Goal: Task Accomplishment & Management: Use online tool/utility

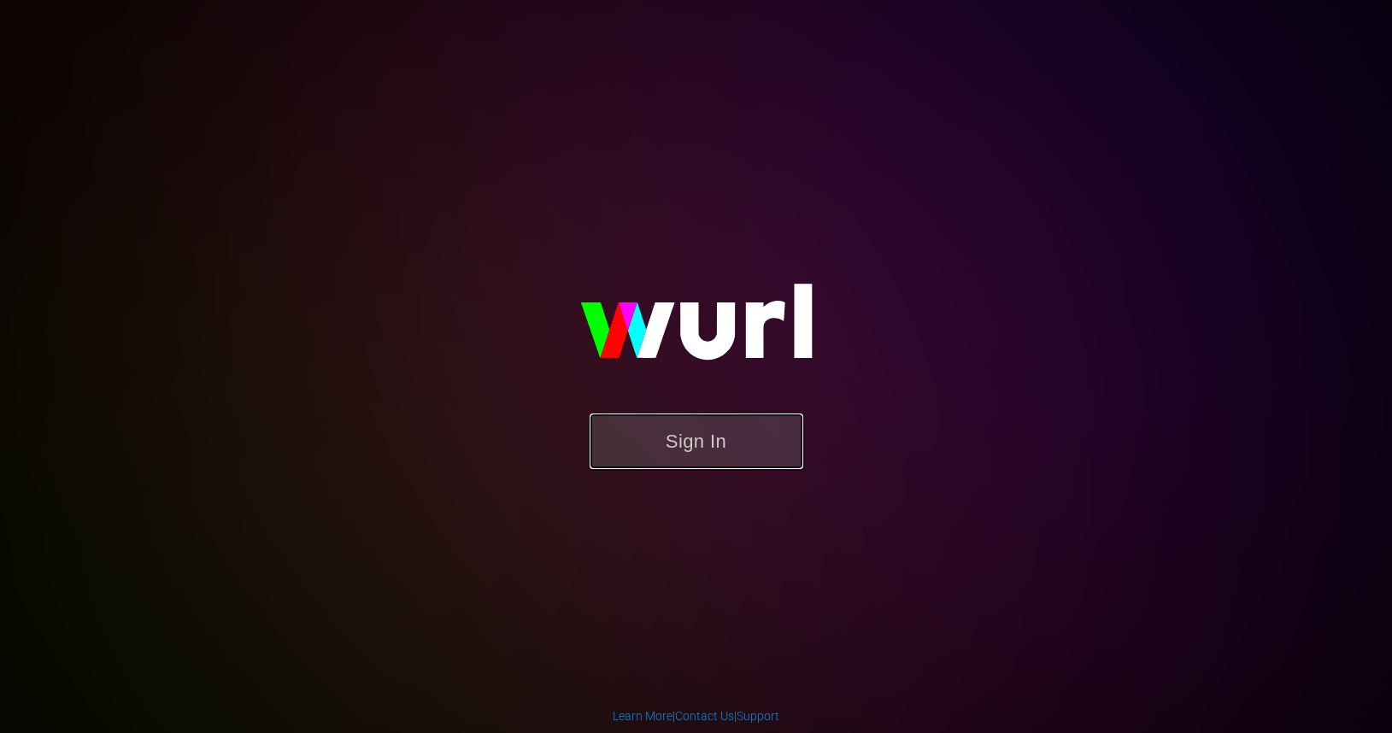
click at [694, 440] on button "Sign In" at bounding box center [697, 442] width 214 height 56
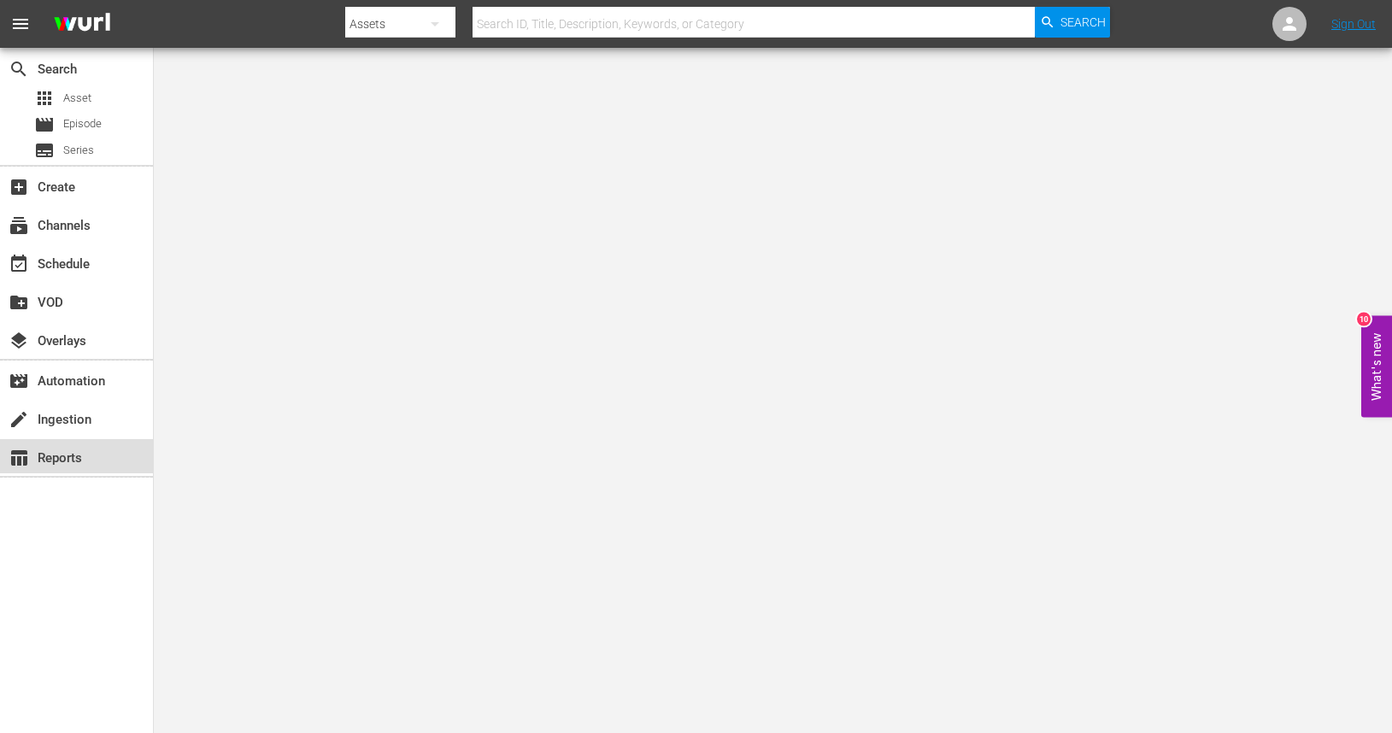
click at [88, 456] on div "table_chart Reports" at bounding box center [48, 455] width 96 height 15
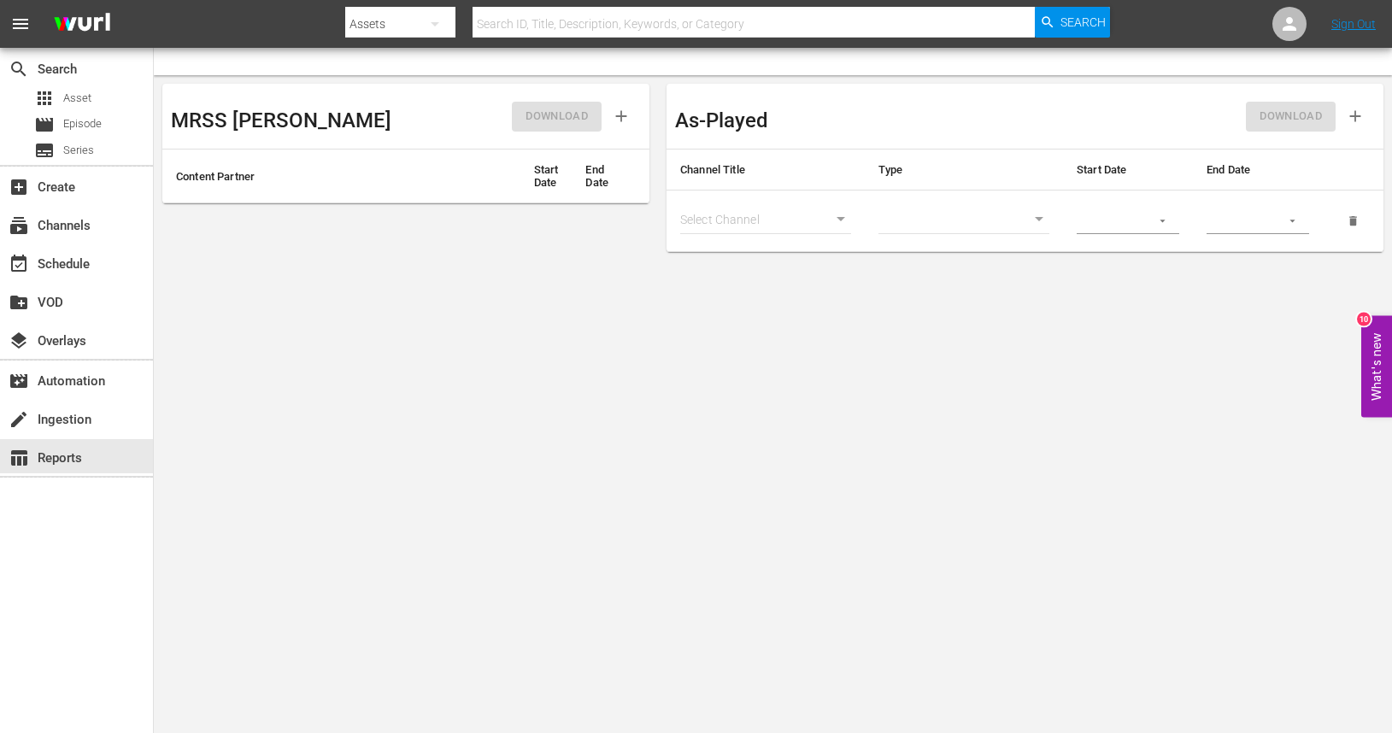
click at [1106, 171] on th "Start Date" at bounding box center [1128, 170] width 130 height 41
click at [1364, 83] on div "MRSS Ingest DOWNLOAD Content Partner Start Date End Date As-Played DOWNLOAD Cha…" at bounding box center [773, 167] width 1238 height 185
click at [65, 231] on div "subscriptions Channels" at bounding box center [48, 222] width 96 height 15
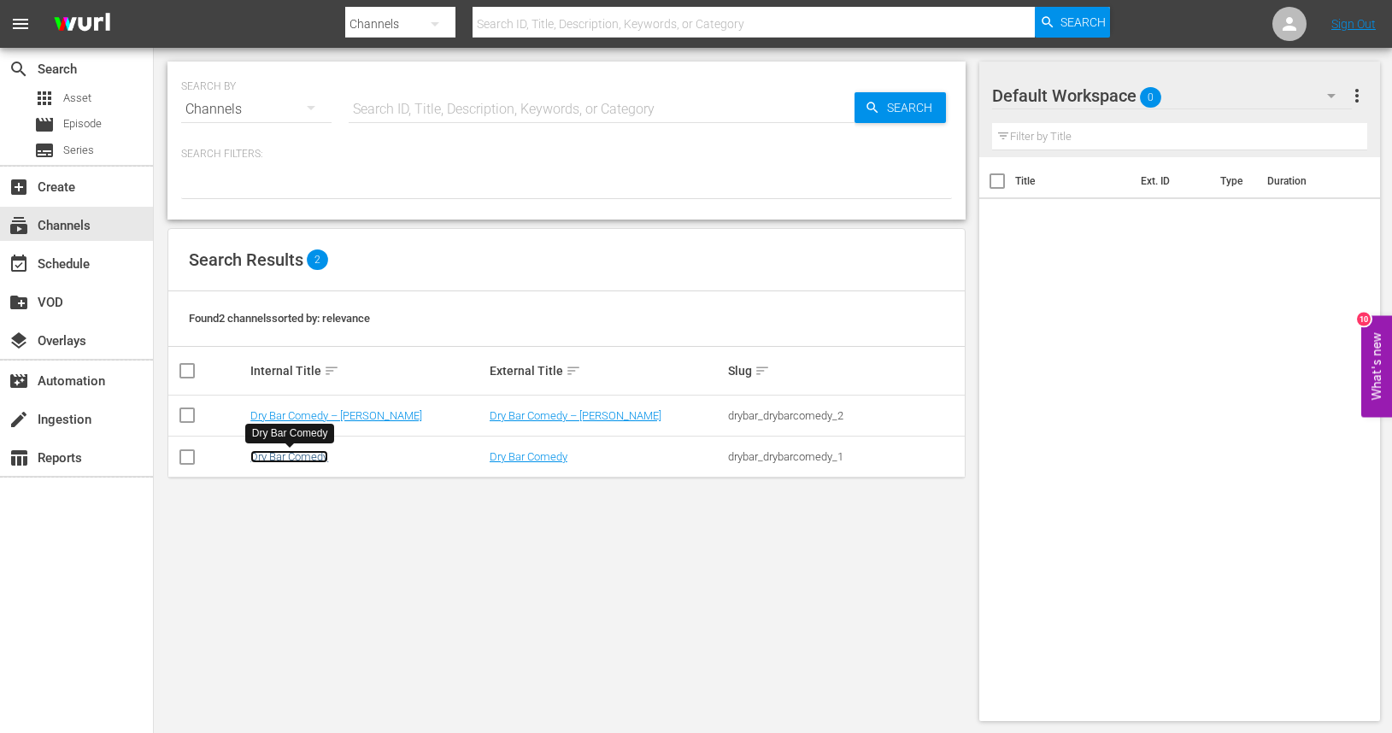
click at [299, 455] on link "Dry Bar Comedy" at bounding box center [289, 456] width 78 height 13
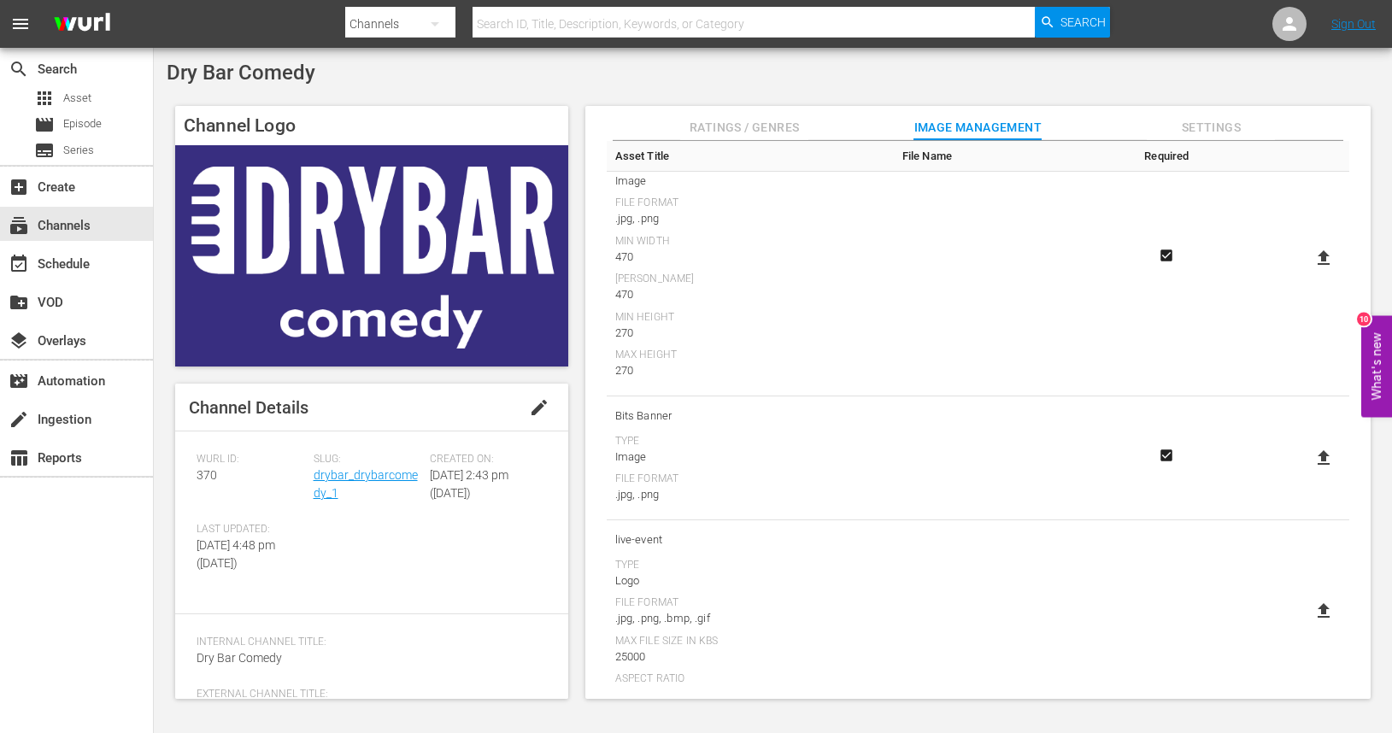
scroll to position [640, 0]
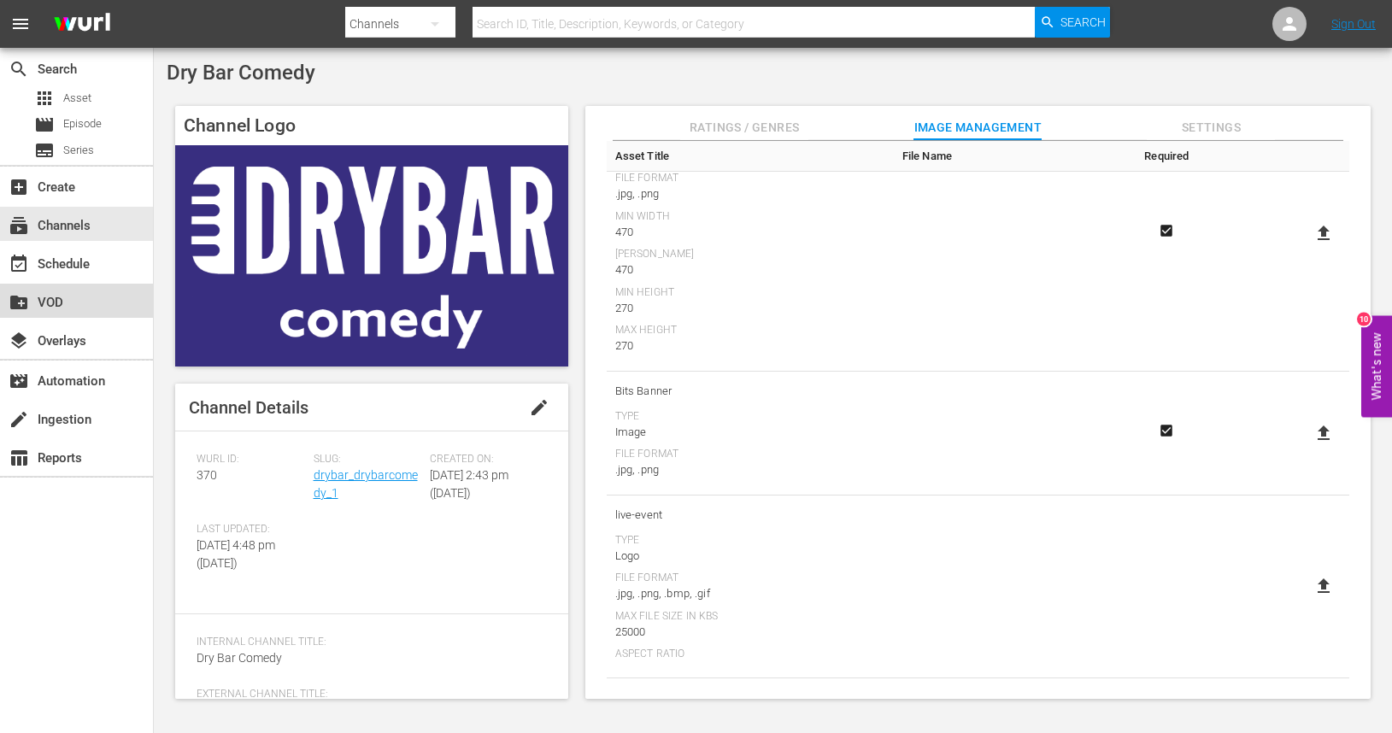
click at [54, 305] on div "create_new_folder VOD" at bounding box center [48, 299] width 96 height 15
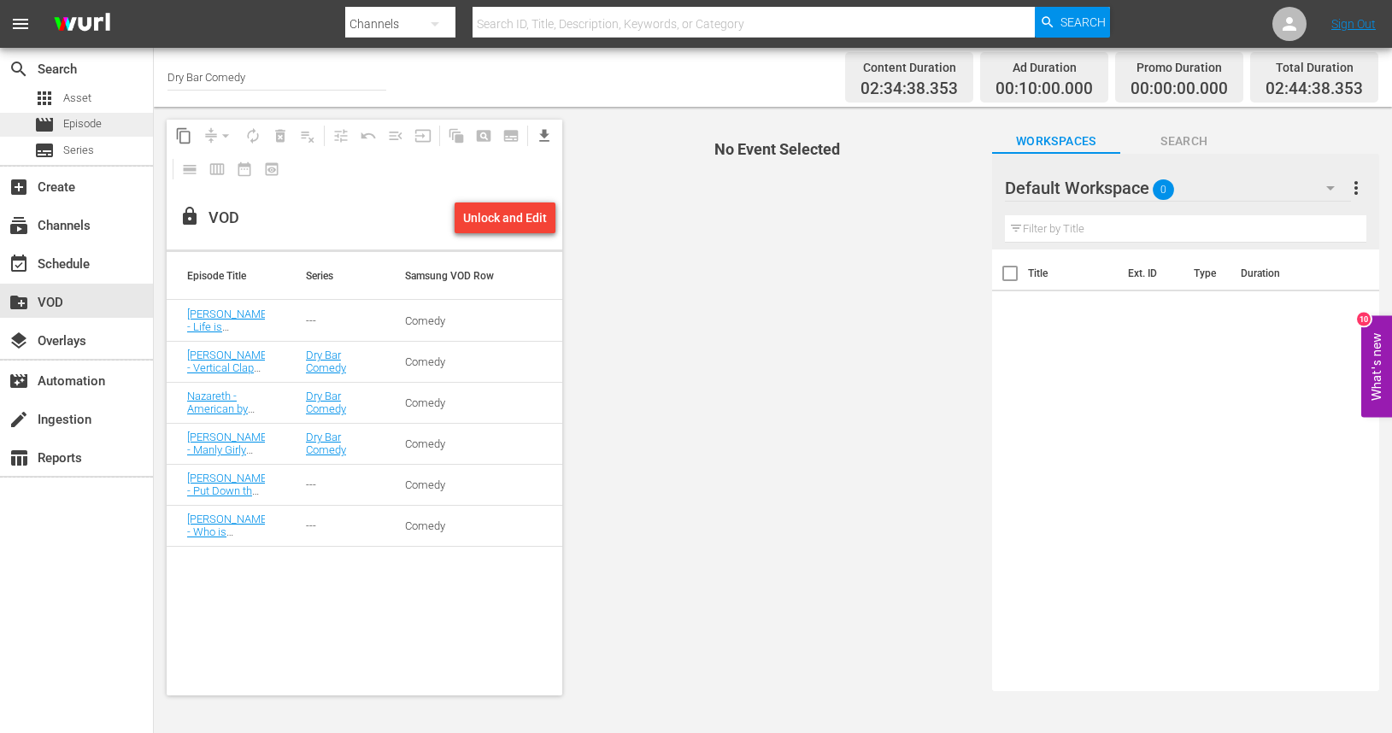
click at [73, 128] on span "Episode" at bounding box center [82, 123] width 38 height 17
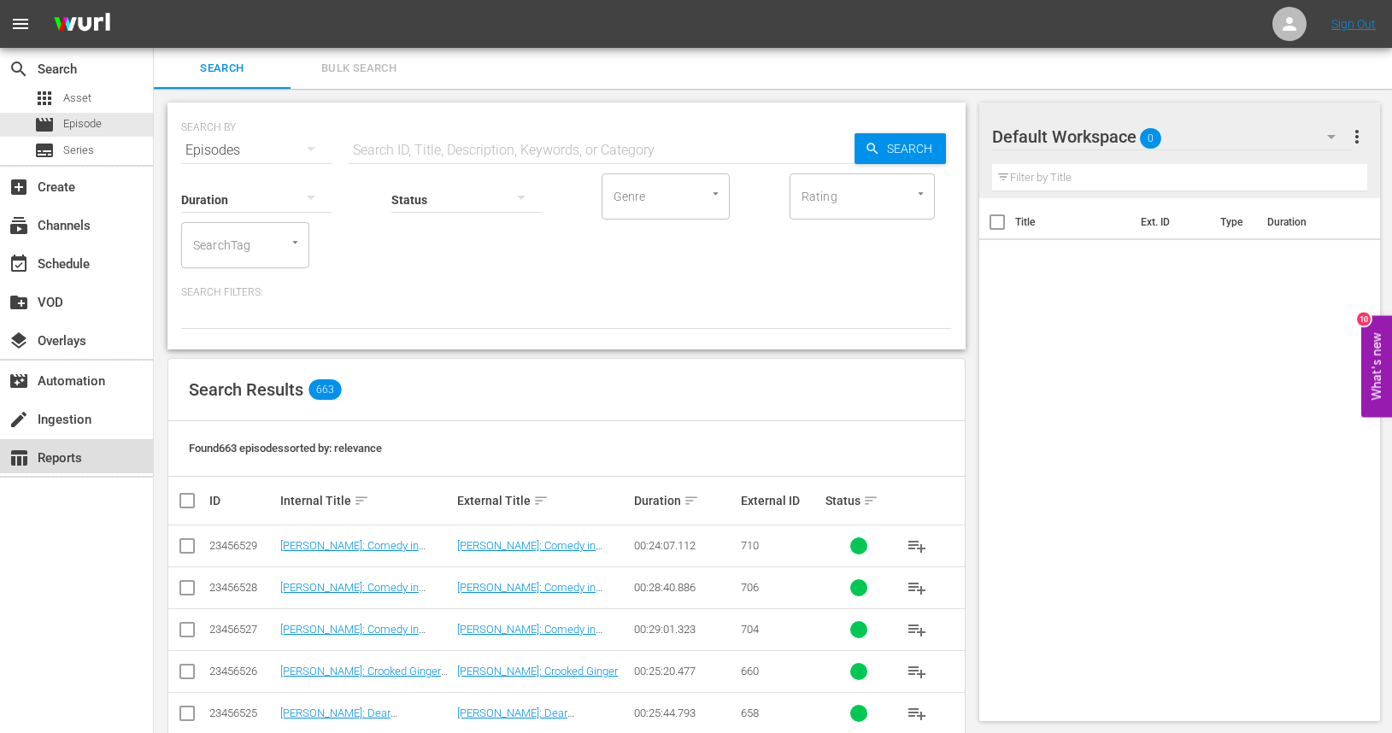
click at [74, 450] on div "table_chart Reports" at bounding box center [48, 455] width 96 height 15
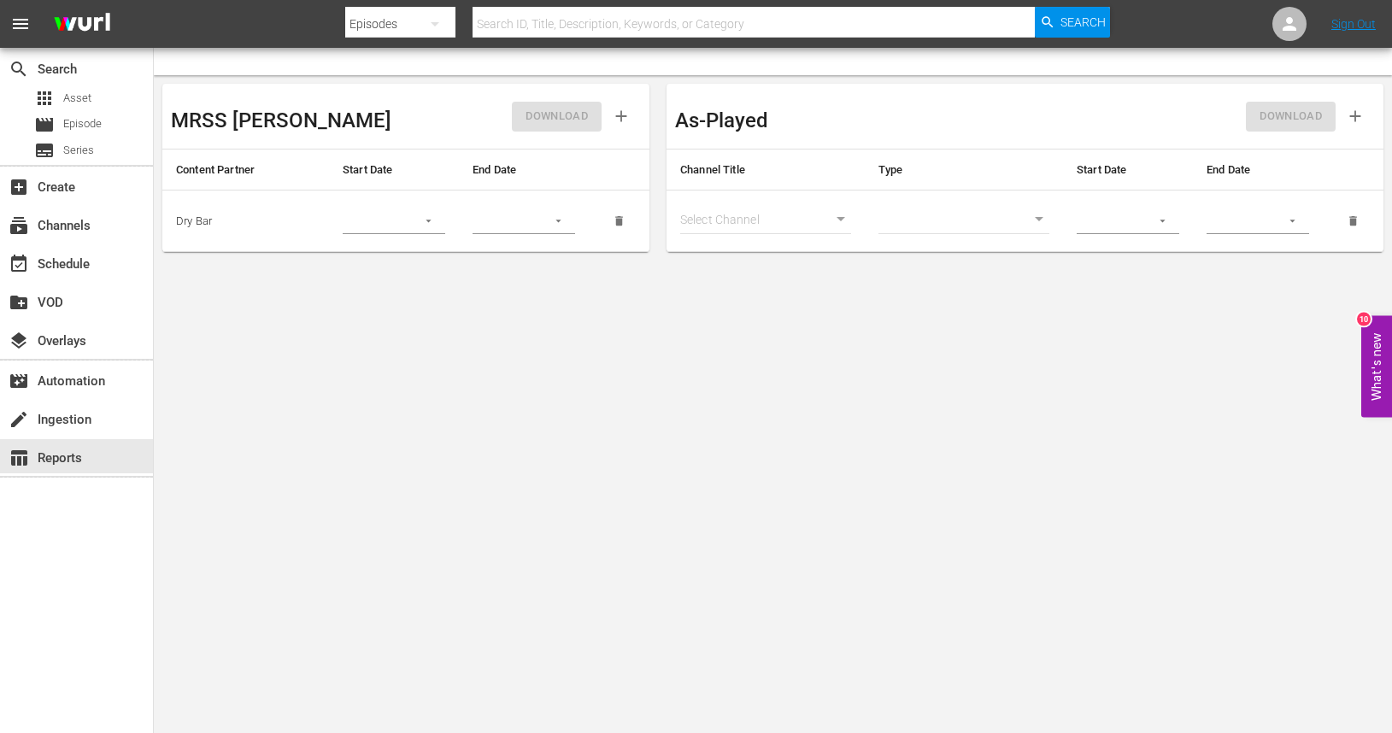
click at [1300, 122] on div "DOWNLOAD" at bounding box center [1200, 116] width 350 height 48
click at [1166, 220] on icon "button" at bounding box center [1162, 220] width 13 height 13
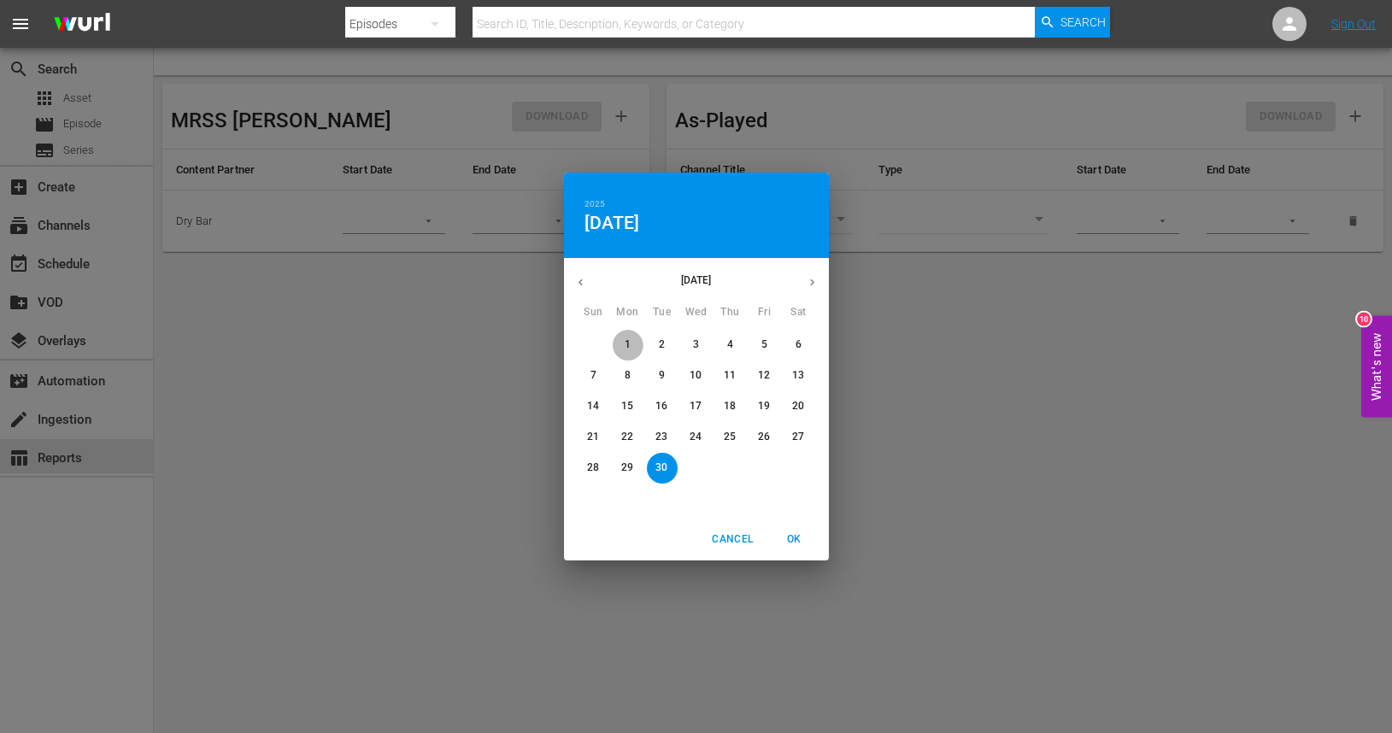
click at [629, 343] on p "1" at bounding box center [628, 344] width 6 height 15
click at [1149, 326] on div "2025 Mon, Sep 1 September 2025 Sun Mon Tue Wed Thu Fri Sat 31 1 2 3 4 5 6 7 8 9…" at bounding box center [696, 366] width 1392 height 733
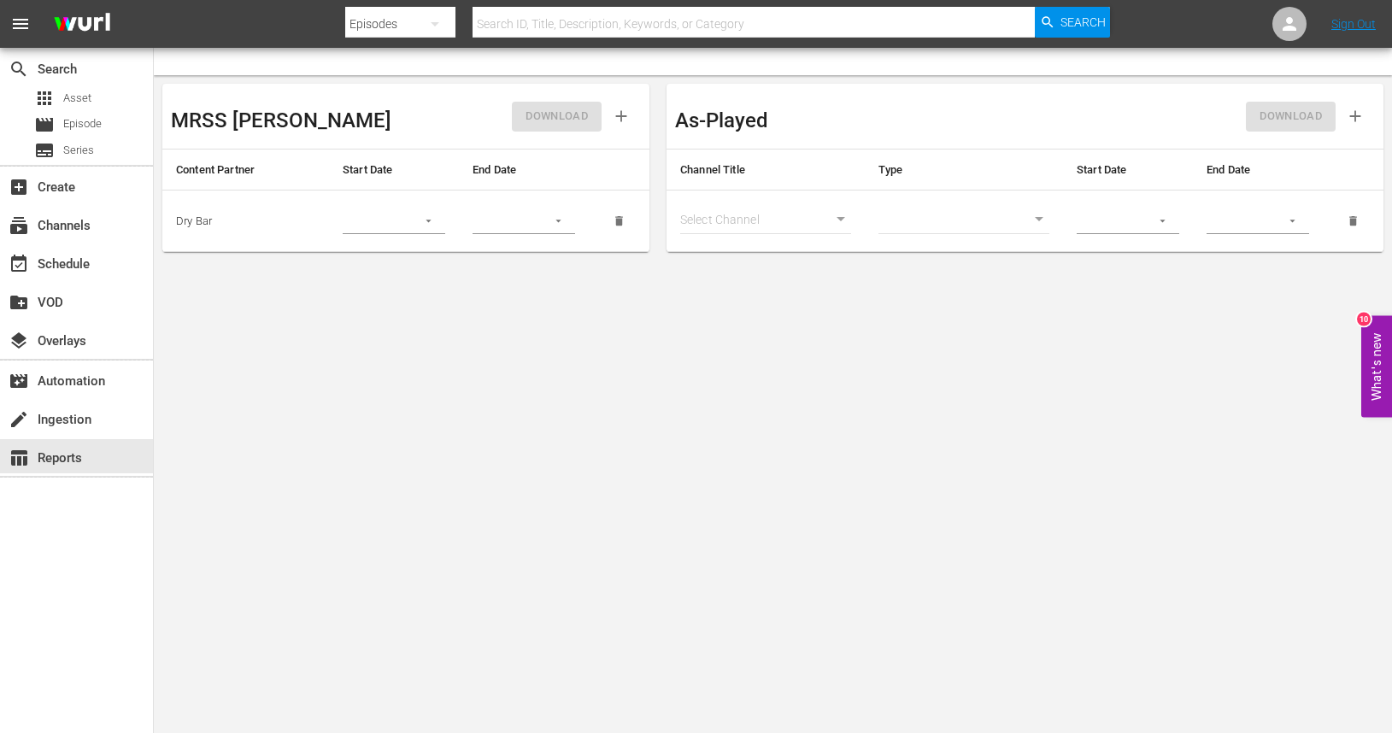
click at [1285, 218] on button "button" at bounding box center [1292, 220] width 33 height 33
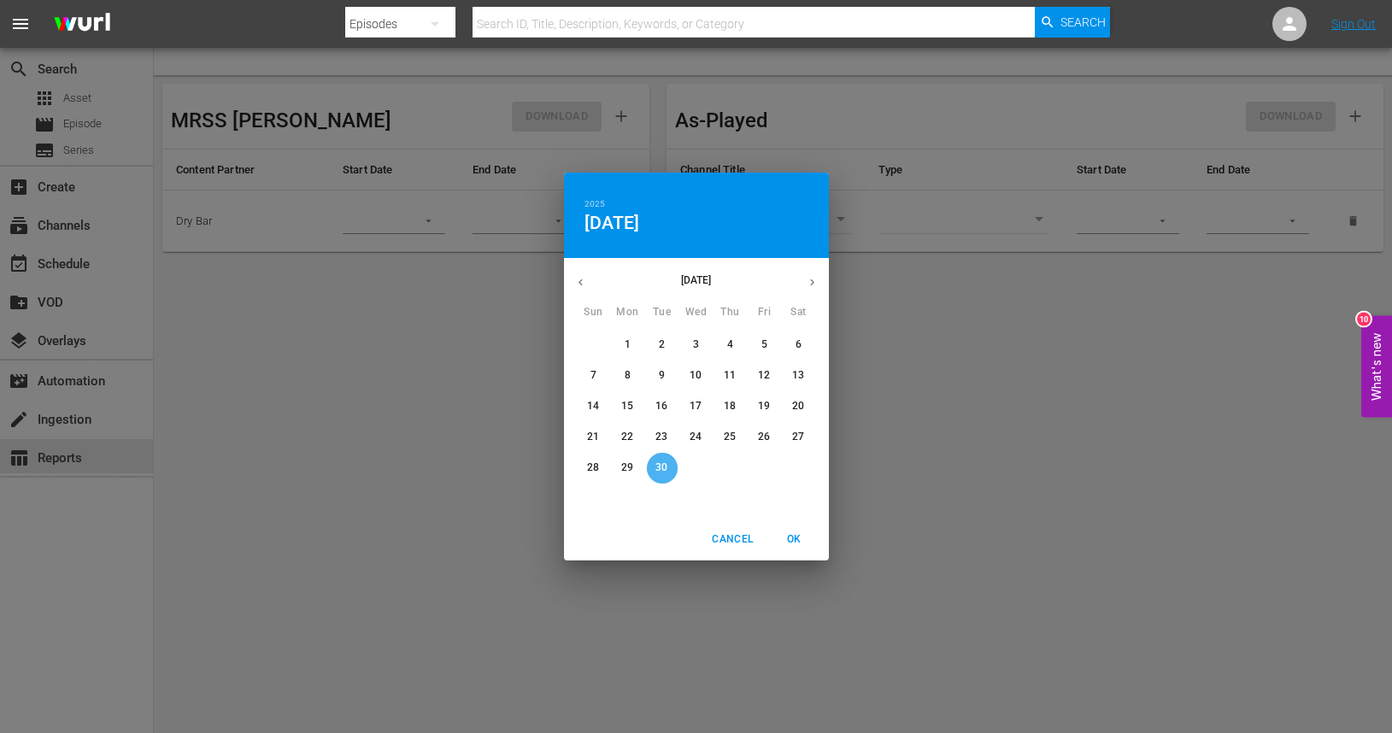
click at [656, 474] on p "30" at bounding box center [661, 468] width 12 height 15
click at [802, 536] on span "OK" at bounding box center [794, 540] width 41 height 18
type input "09/30/2025"
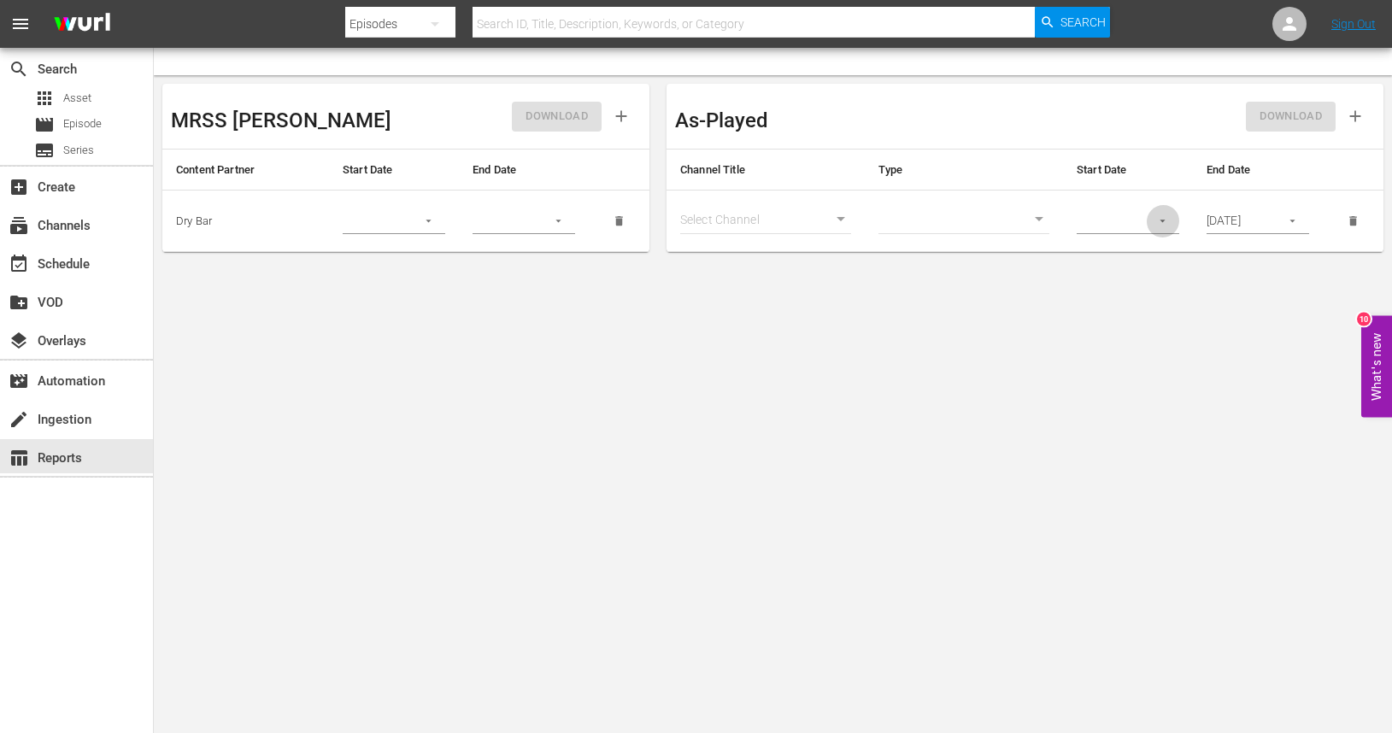
click at [1159, 220] on icon "button" at bounding box center [1162, 220] width 13 height 13
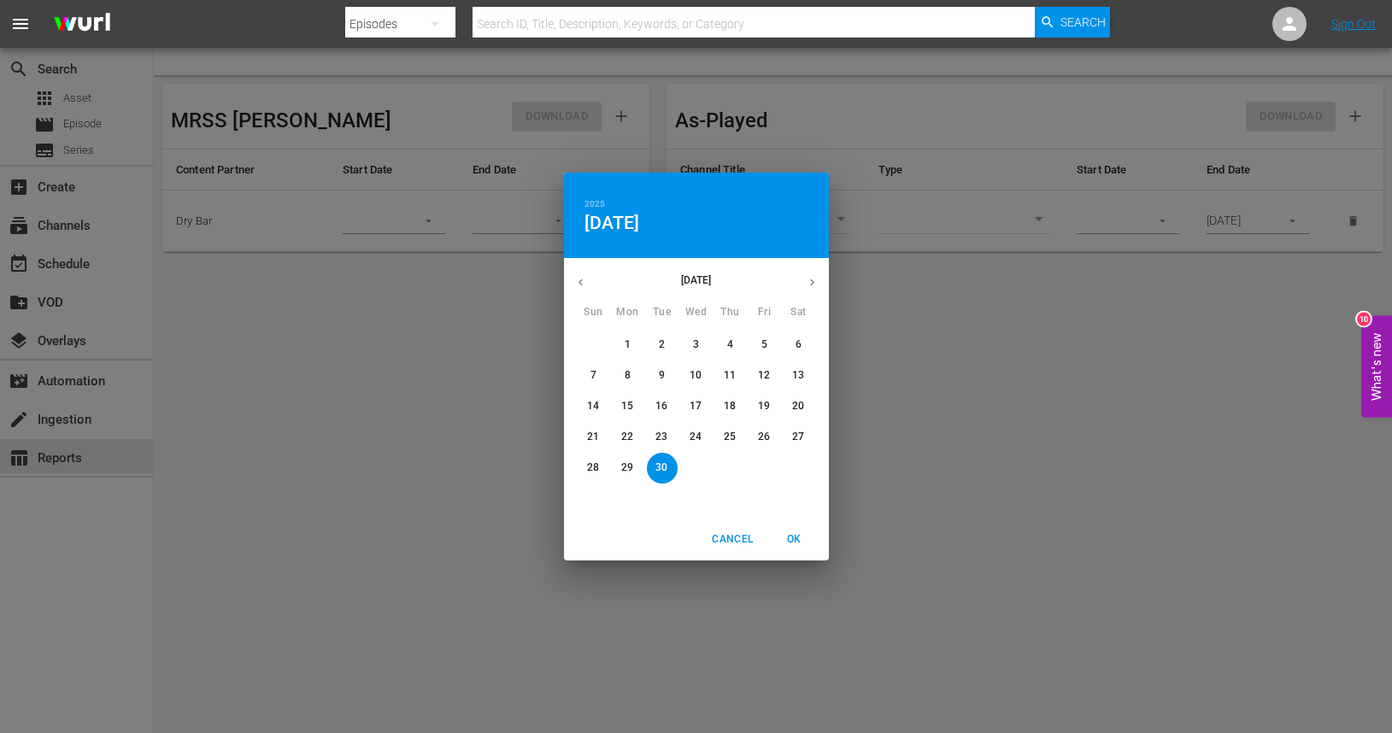
click at [625, 343] on p "1" at bounding box center [628, 344] width 6 height 15
click at [796, 543] on span "OK" at bounding box center [794, 540] width 41 height 18
type input "09/01/2025"
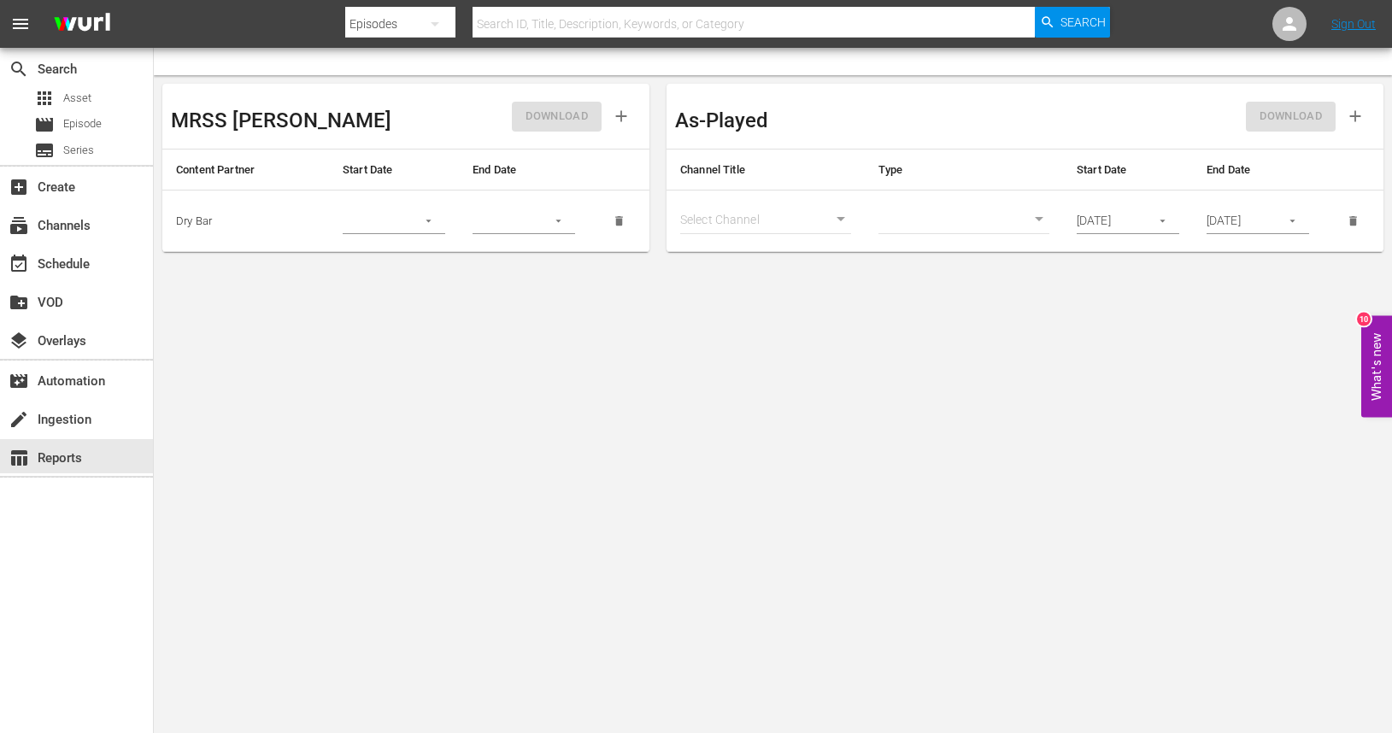
click at [833, 220] on body "menu Search By Episodes Search ID, Title, Description, Keywords, or Category Se…" at bounding box center [696, 366] width 1392 height 733
click at [819, 223] on li "Dry Bar Comedy (370 - drybar_drybarcomedy_1)" at bounding box center [858, 221] width 357 height 28
type input "370"
click at [1027, 217] on body "menu Search By Episodes Search ID, Title, Description, Keywords, or Category Se…" at bounding box center [696, 366] width 1392 height 733
click at [953, 251] on li "Episode" at bounding box center [963, 249] width 171 height 28
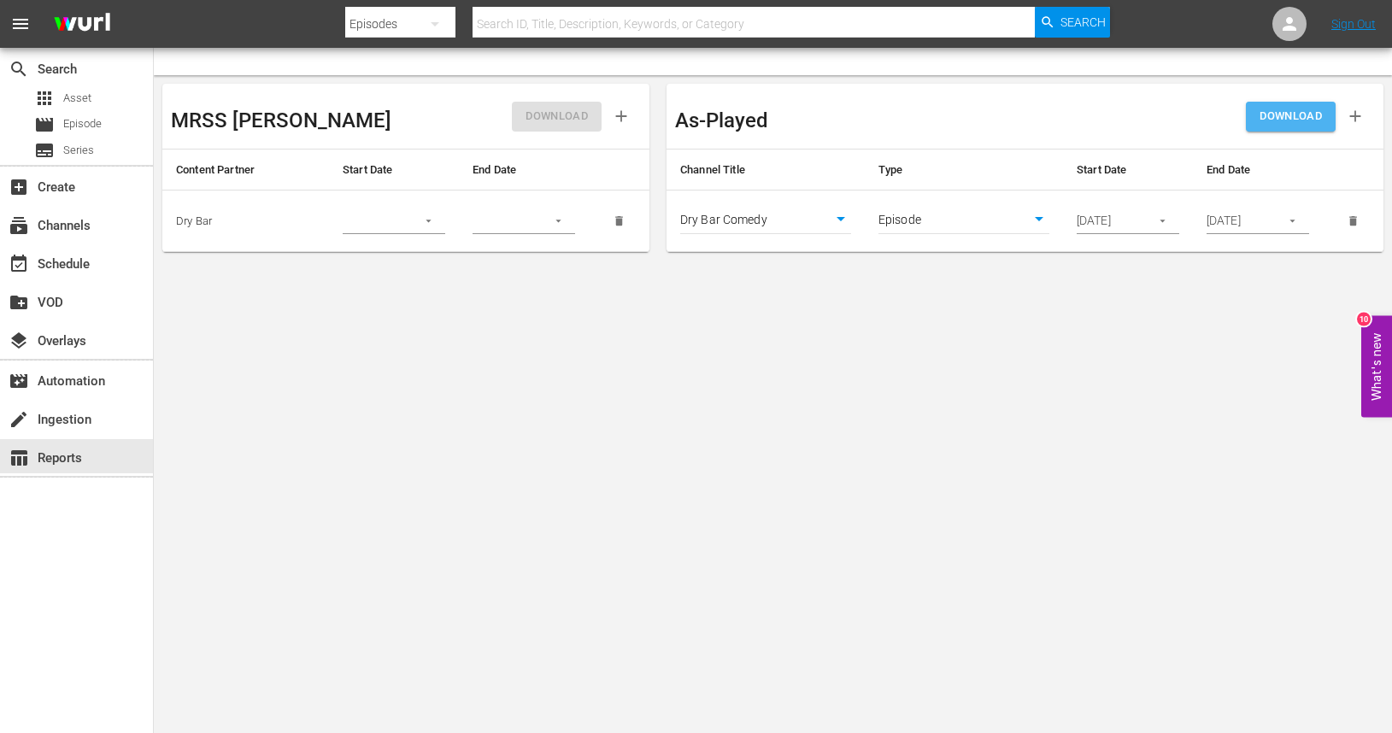
click at [1282, 121] on span "DOWNLOAD" at bounding box center [1290, 117] width 62 height 20
click at [1041, 219] on body "menu Search By Episodes Search ID, Title, Description, Keywords, or Category Se…" at bounding box center [696, 366] width 1392 height 733
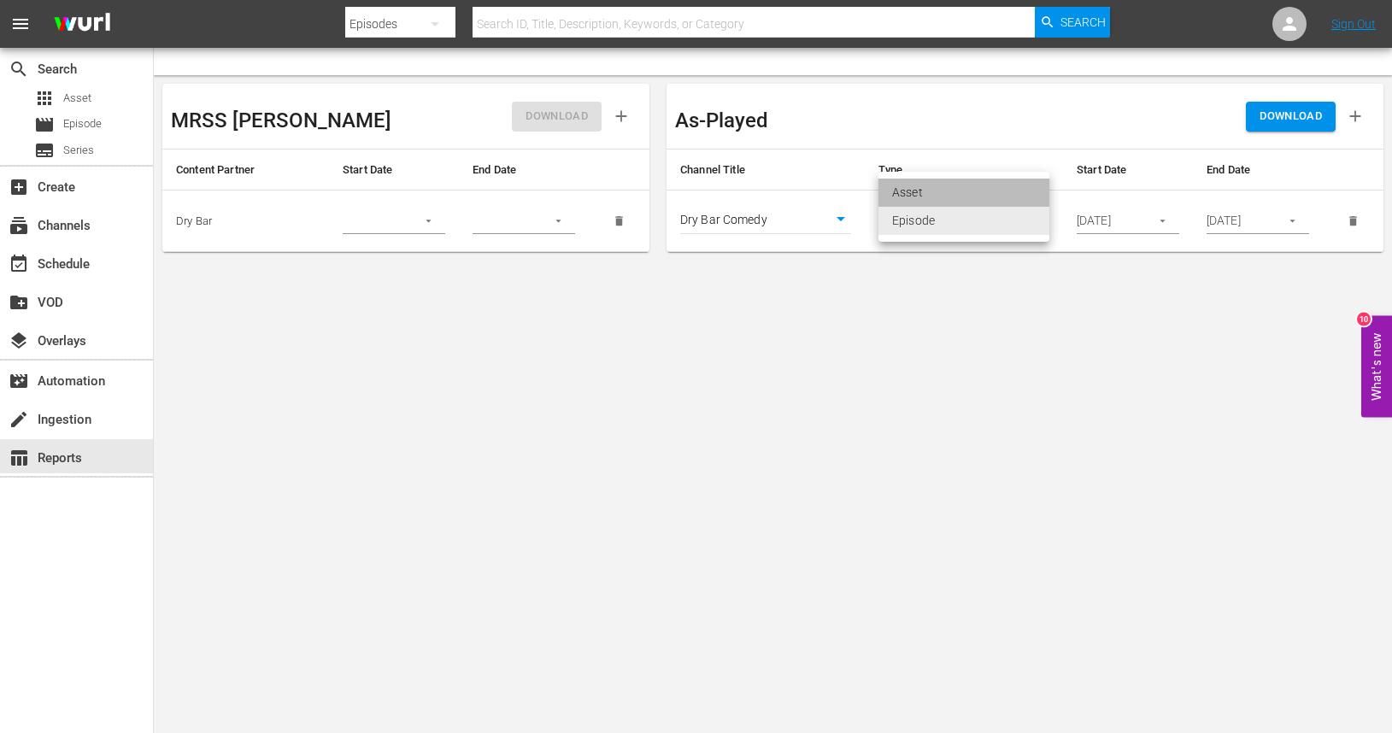
click at [912, 190] on li "Asset" at bounding box center [963, 193] width 171 height 28
type input "asset"
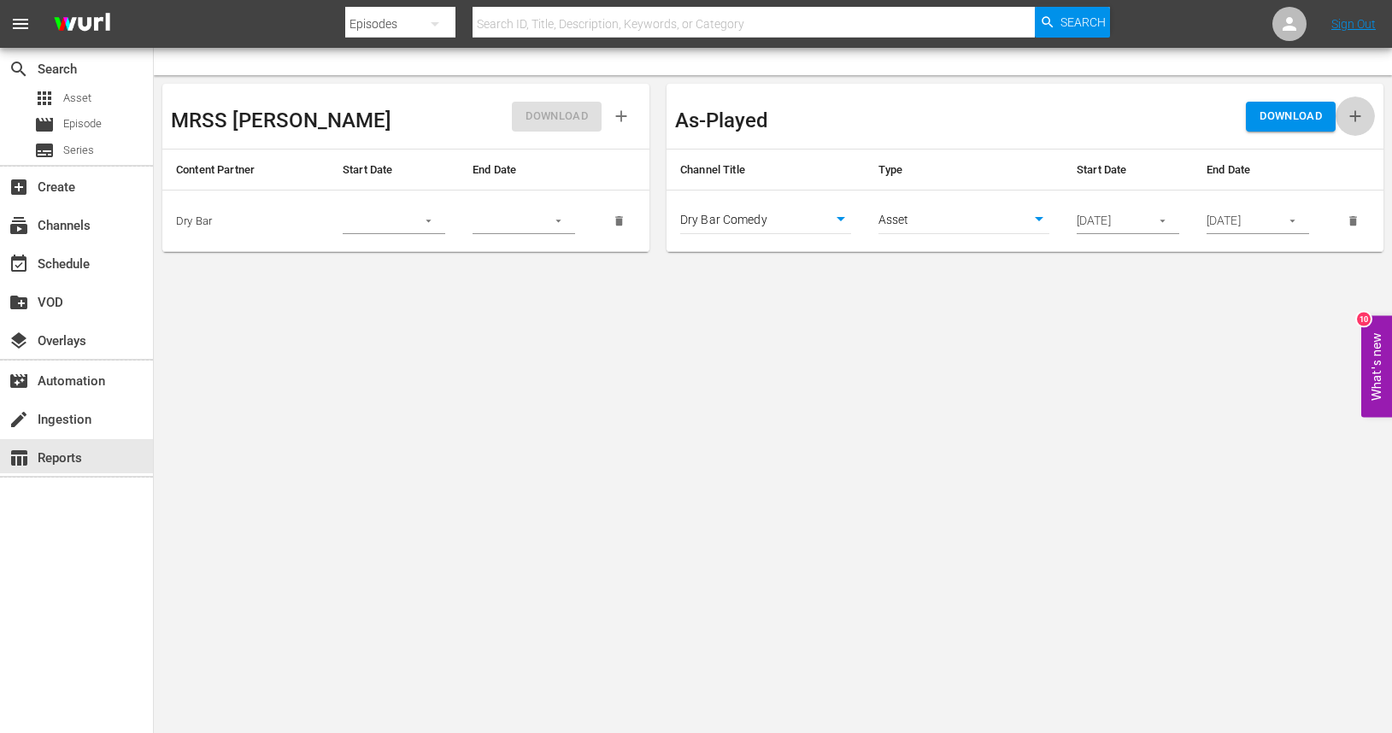
click at [1352, 118] on icon "button" at bounding box center [1355, 116] width 19 height 19
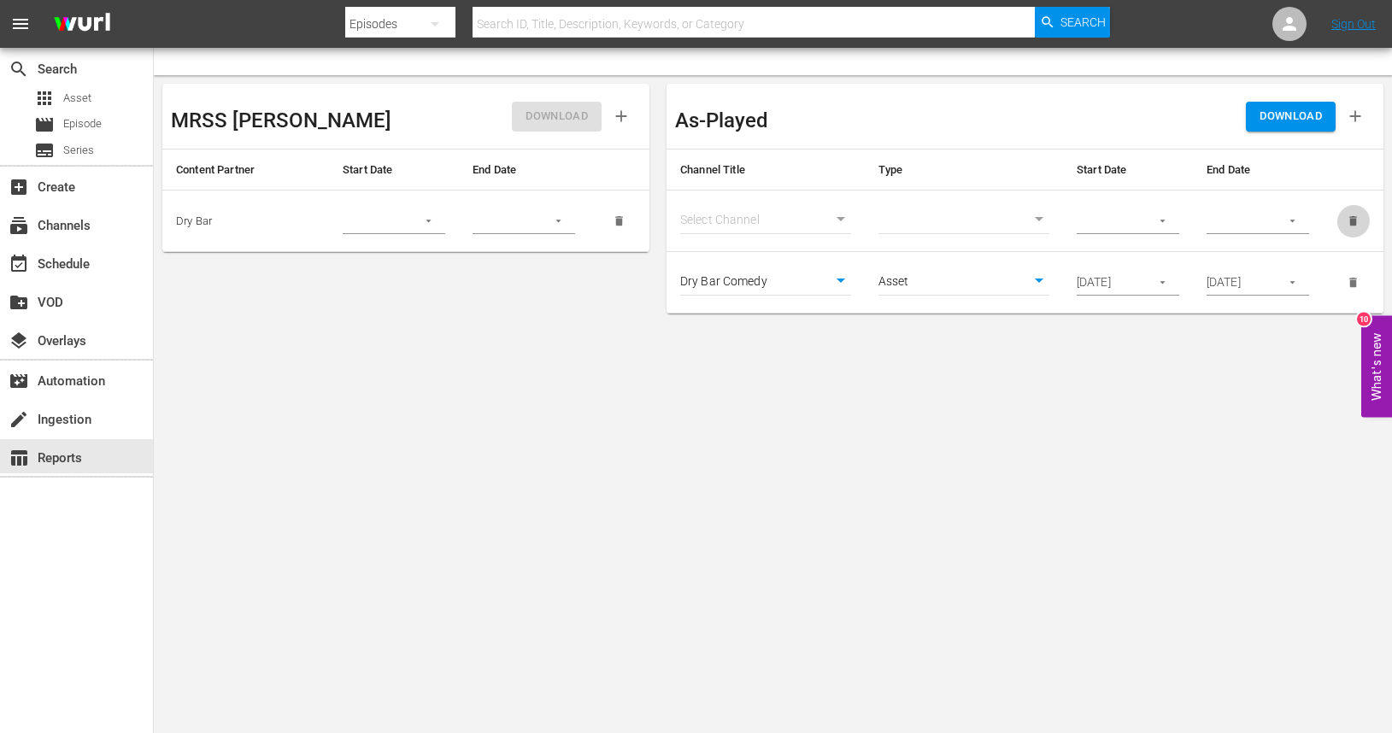
click at [1353, 221] on icon "delete" at bounding box center [1353, 220] width 8 height 9
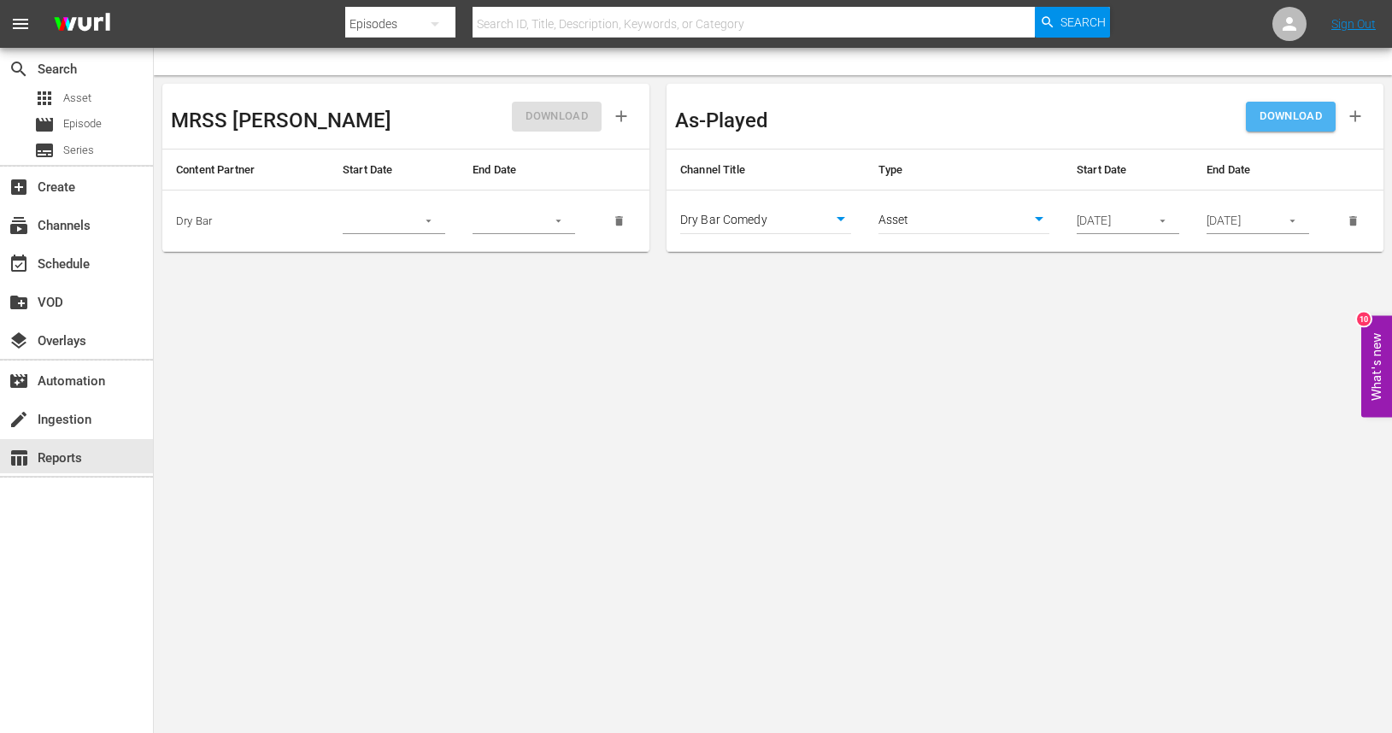
click at [1288, 121] on span "DOWNLOAD" at bounding box center [1290, 117] width 62 height 20
click at [429, 223] on icon "button" at bounding box center [428, 220] width 13 height 13
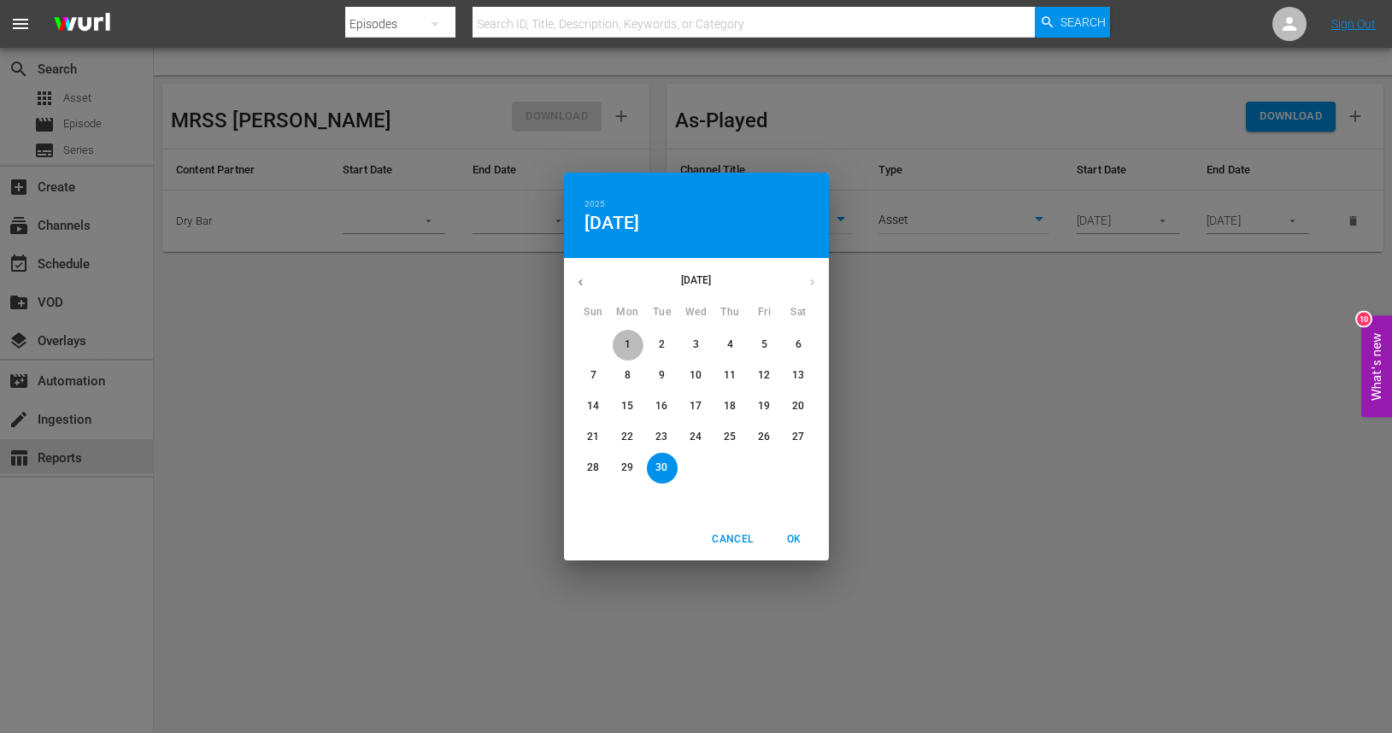
click at [625, 348] on p "1" at bounding box center [628, 344] width 6 height 15
click at [508, 299] on div "2025 Mon, Sep 1 September 2025 Sun Mon Tue Wed Thu Fri Sat 31 1 2 3 4 5 6 7 8 9…" at bounding box center [696, 366] width 1392 height 733
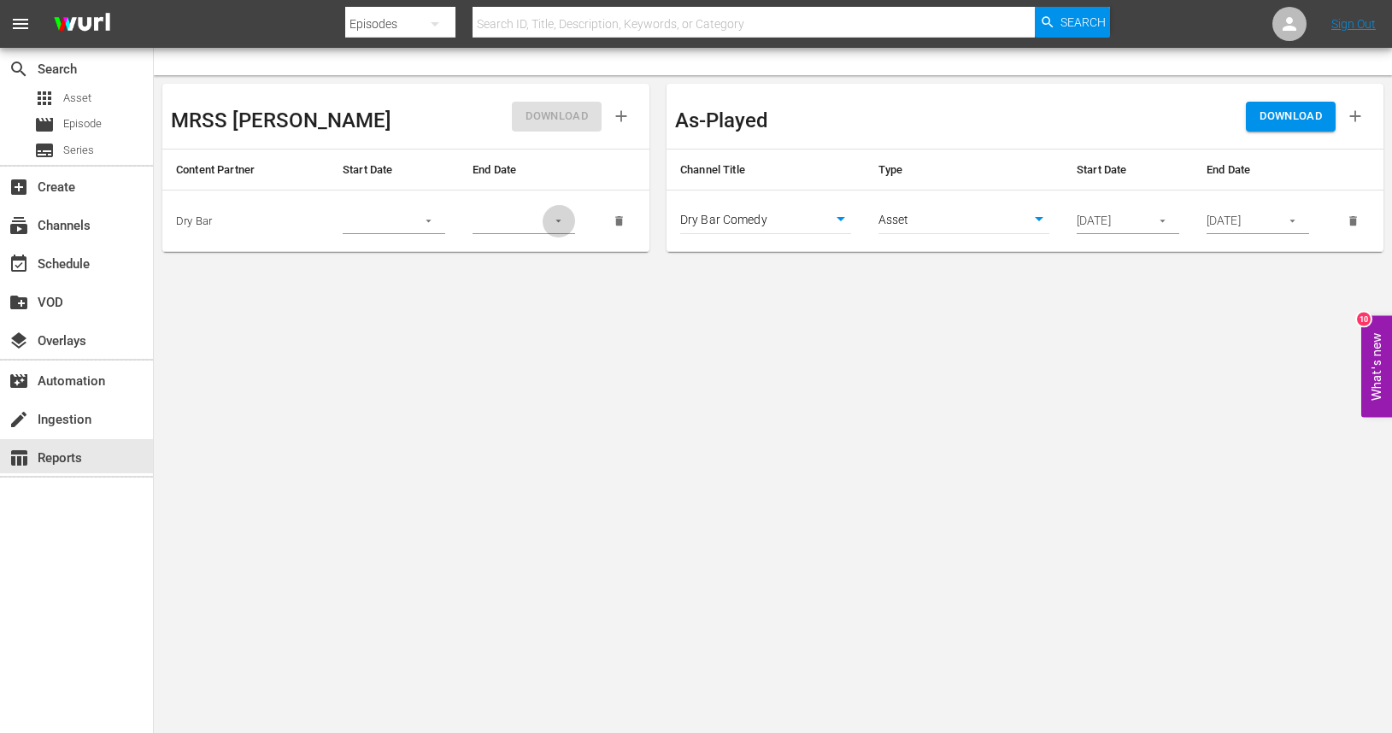
click at [561, 216] on icon "button" at bounding box center [558, 220] width 13 height 13
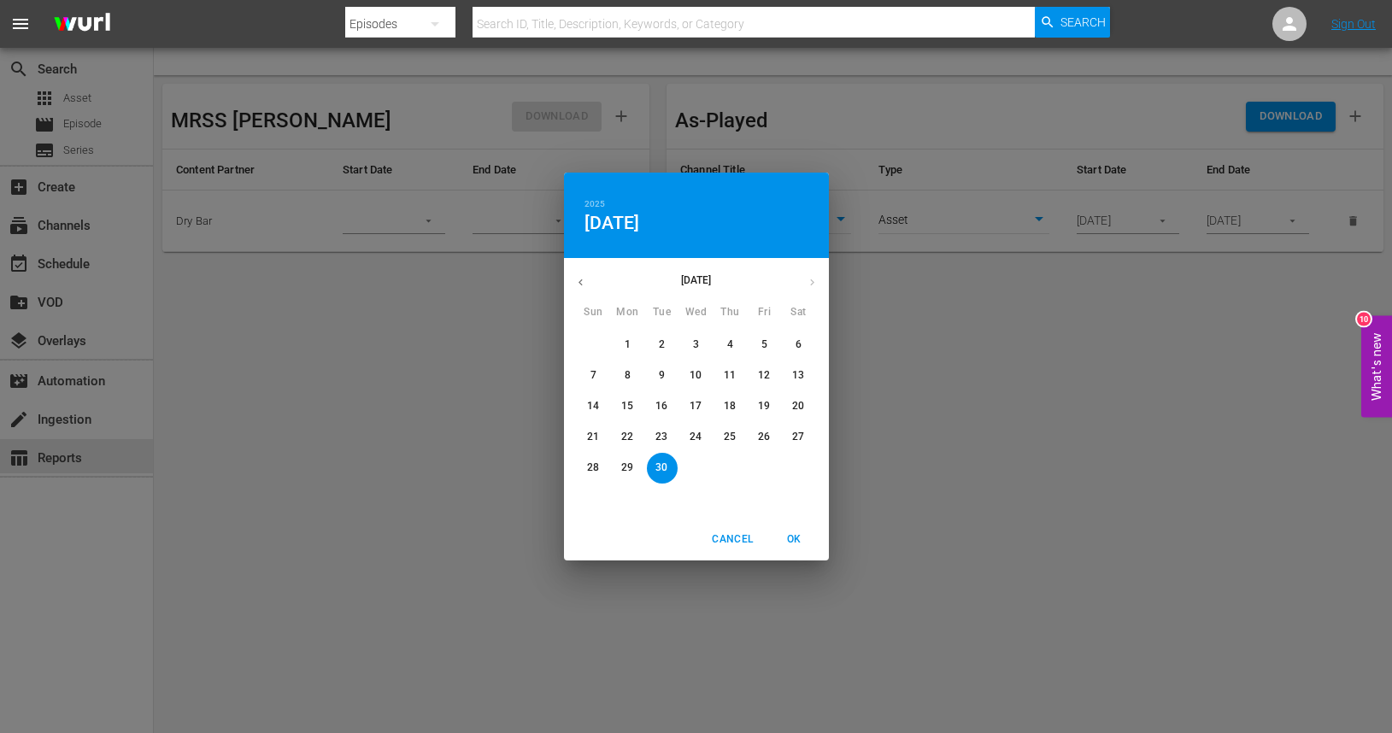
click at [666, 472] on p "30" at bounding box center [661, 468] width 12 height 15
click at [796, 537] on span "OK" at bounding box center [794, 540] width 41 height 18
type input "09/30/2025"
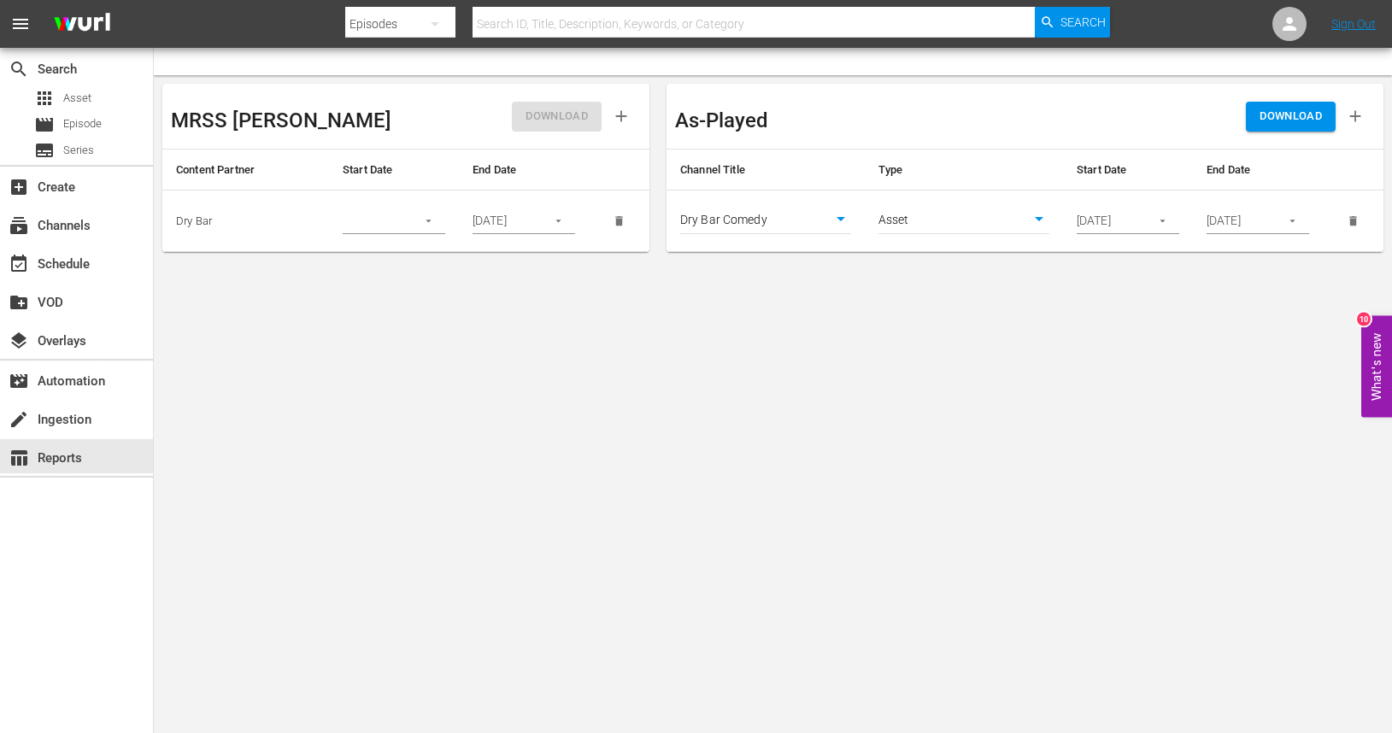
click at [425, 217] on icon "button" at bounding box center [428, 220] width 13 height 13
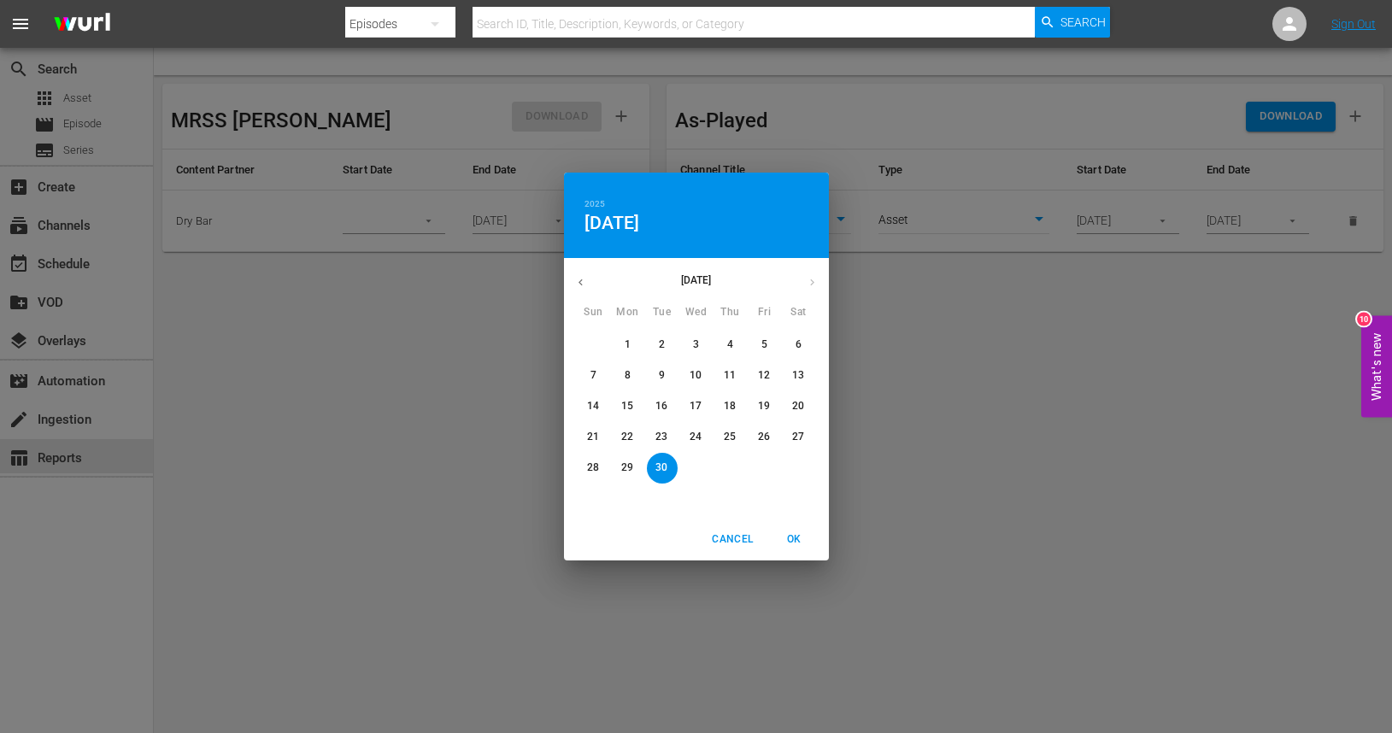
click at [631, 345] on span "1" at bounding box center [628, 344] width 31 height 15
click at [794, 543] on span "OK" at bounding box center [794, 540] width 41 height 18
type input "09/01/2025"
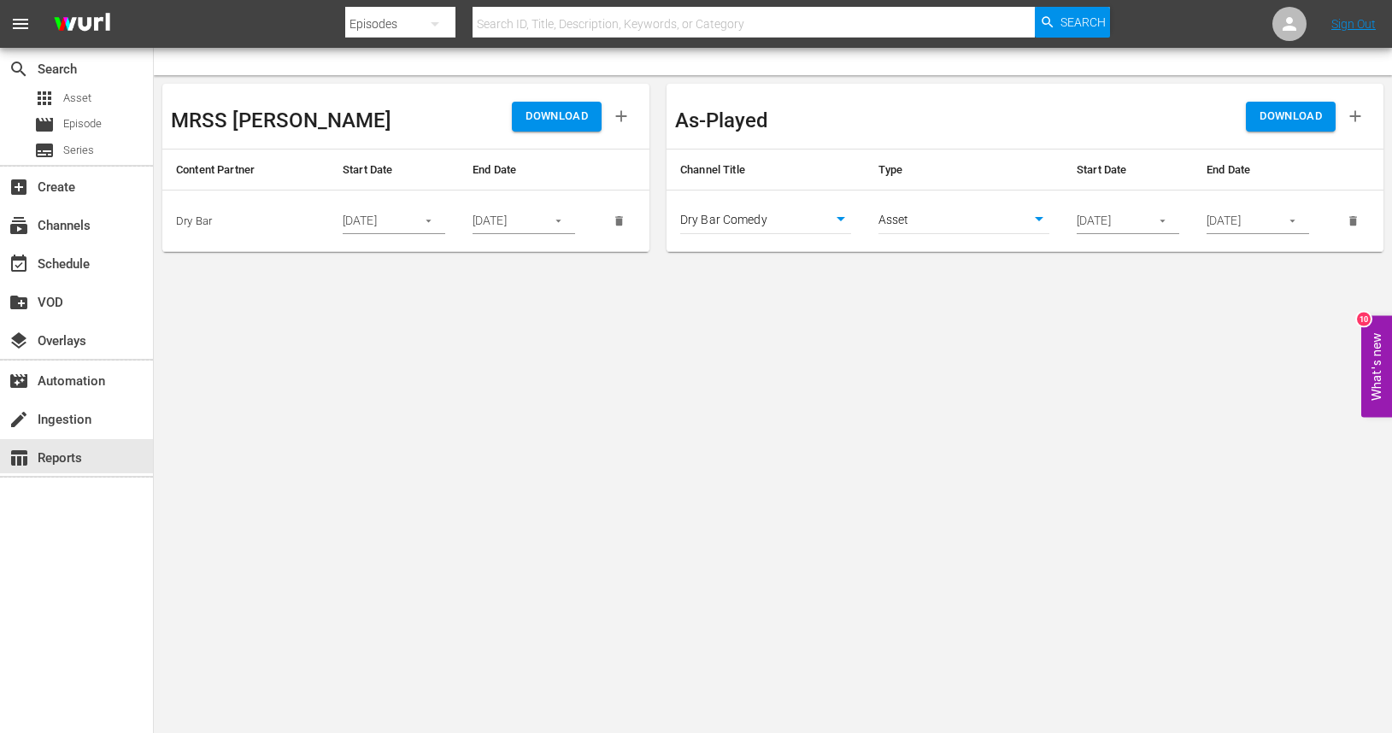
click at [537, 117] on span "DOWNLOAD" at bounding box center [556, 117] width 62 height 20
